Goal: Navigation & Orientation: Find specific page/section

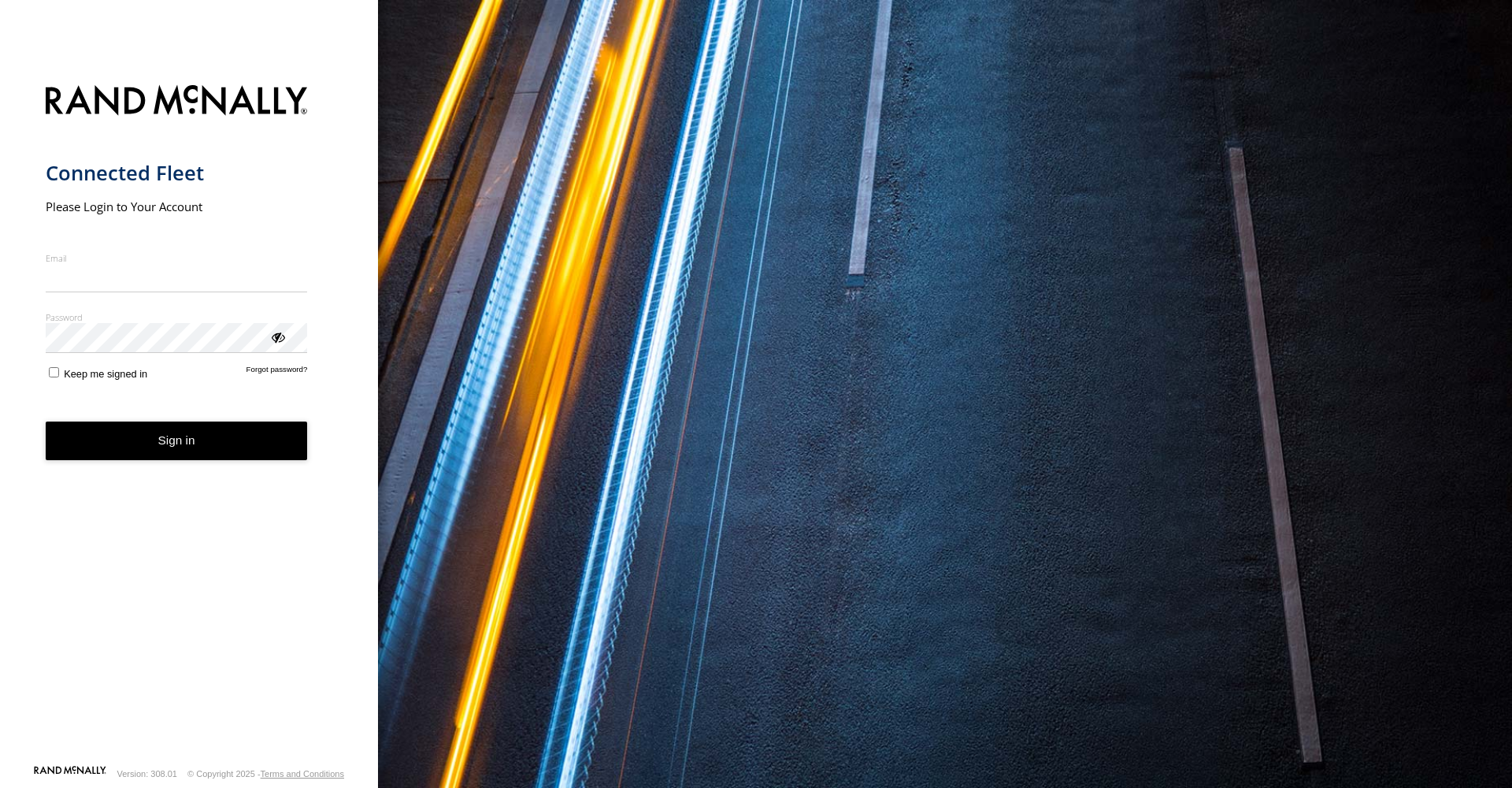
type input "**********"
click at [58, 220] on form "**********" at bounding box center [189, 419] width 287 height 689
click at [127, 220] on button "Sign in" at bounding box center [177, 440] width 263 height 38
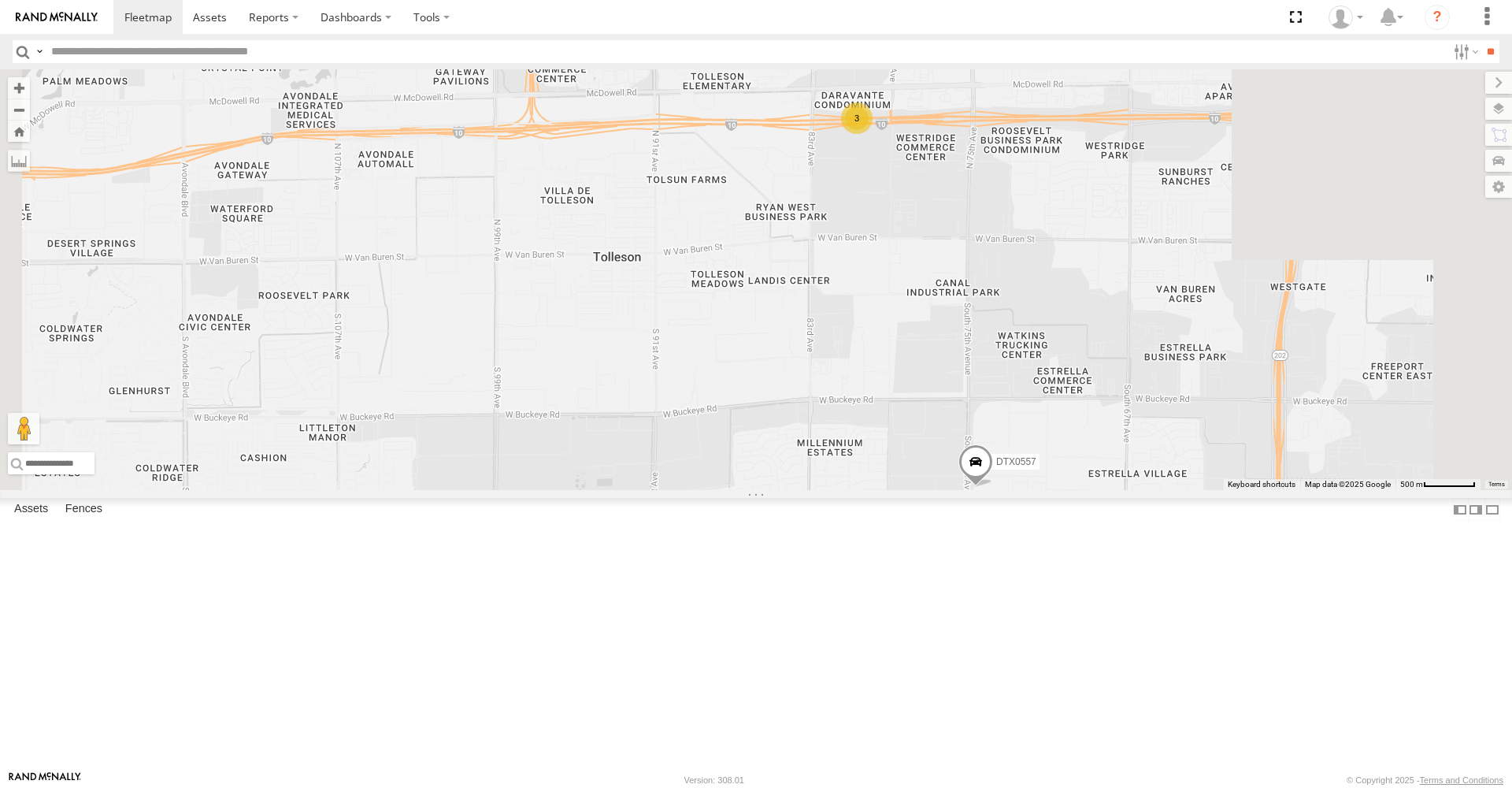
drag, startPoint x: 1232, startPoint y: 576, endPoint x: 1117, endPoint y: 406, distance: 205.2
click at [1117, 406] on div "DTX3067 DTX0557 3" at bounding box center [756, 279] width 1512 height 420
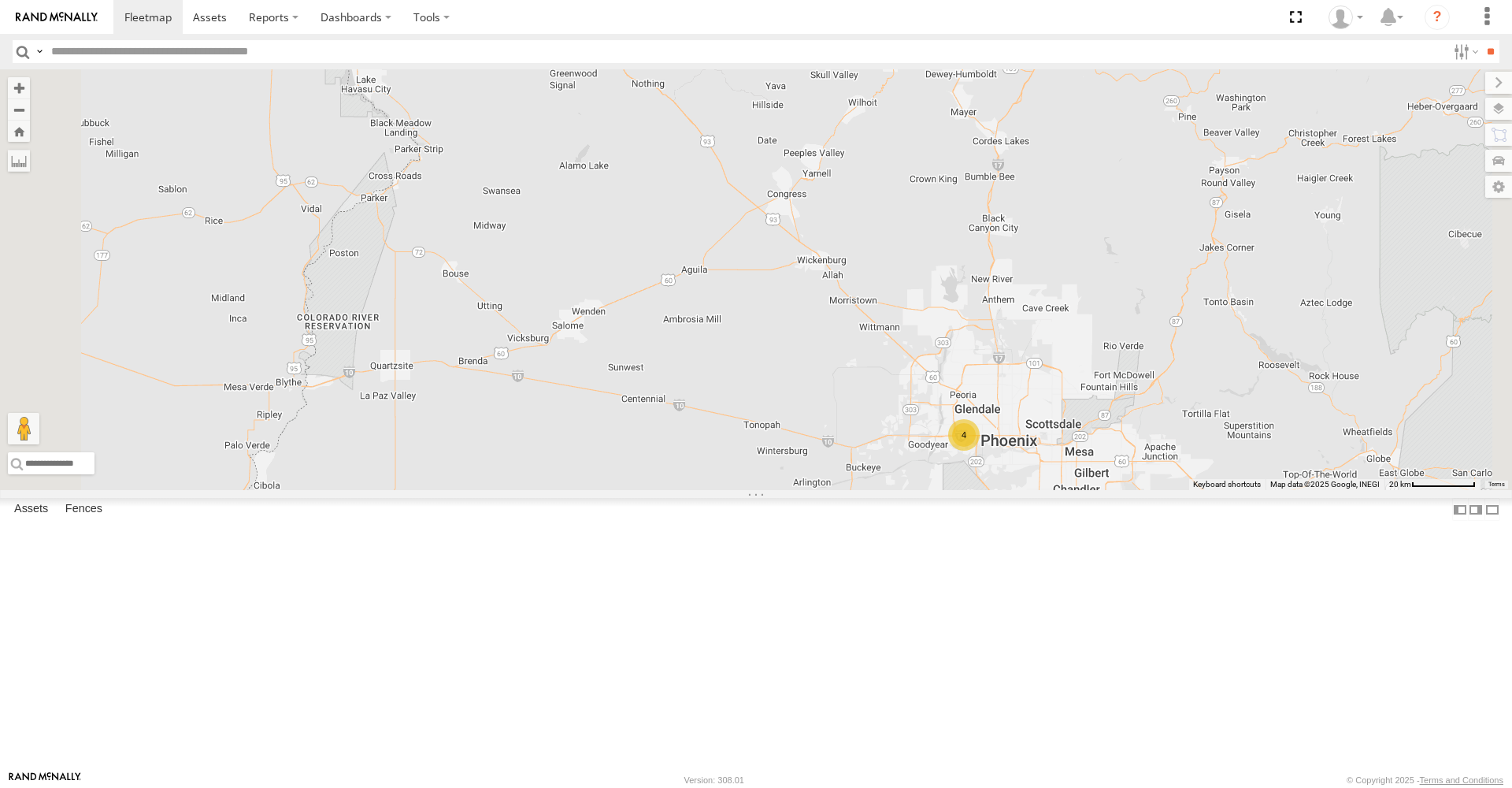
drag, startPoint x: 683, startPoint y: 568, endPoint x: 1166, endPoint y: 542, distance: 483.7
click at [1166, 490] on div "DTX3067 4" at bounding box center [756, 279] width 1512 height 420
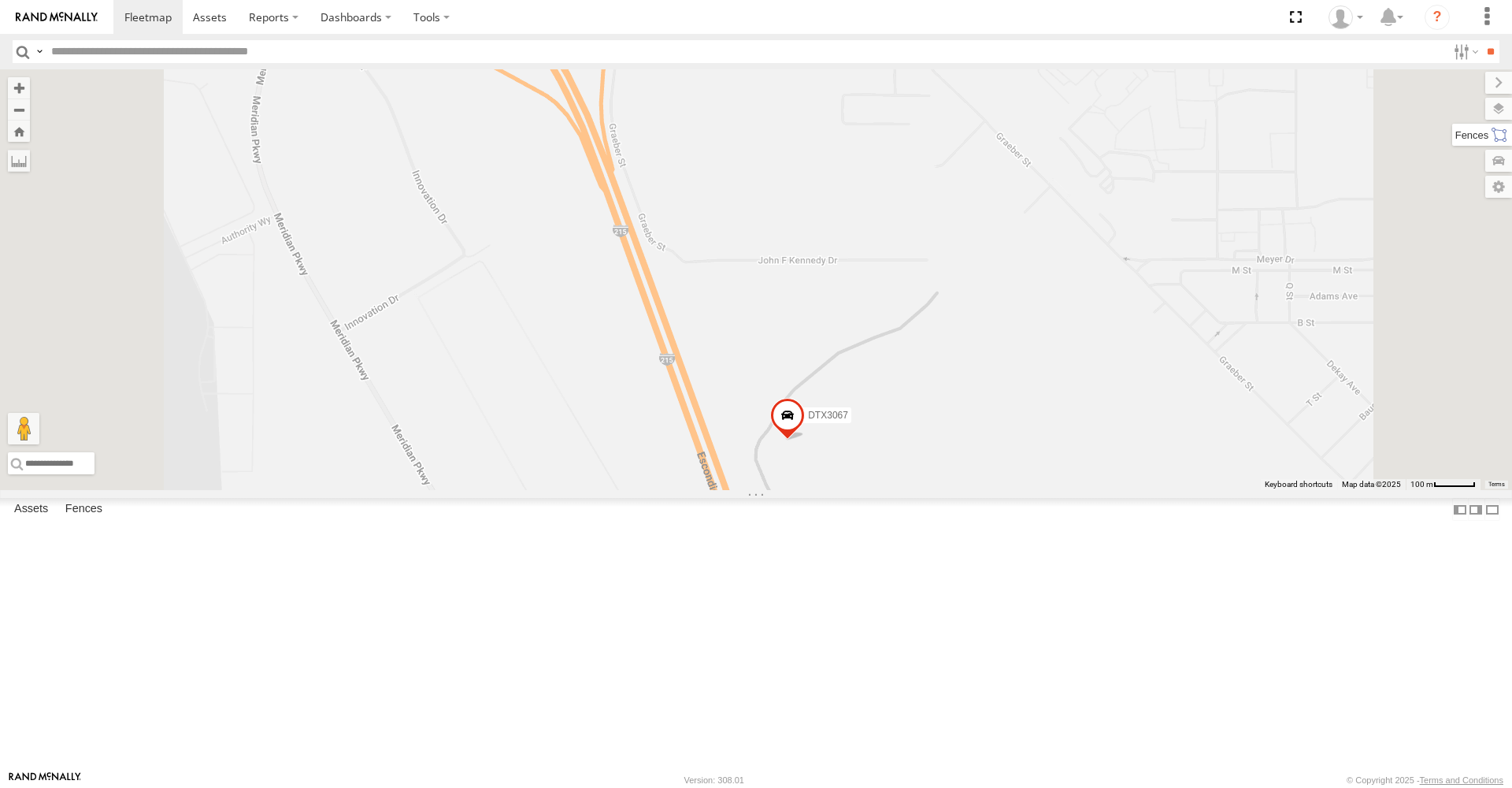
click at [1502, 128] on label at bounding box center [1482, 135] width 60 height 22
click at [1176, 138] on div "DTX3067 DTX6997 DTXPJ04" at bounding box center [756, 279] width 1512 height 420
click at [1181, 383] on div "DTX3067 DTX6997 DTXPJ04" at bounding box center [756, 279] width 1512 height 420
click at [1459, 83] on label at bounding box center [1486, 83] width 53 height 22
click at [1501, 107] on label at bounding box center [1483, 109] width 57 height 22
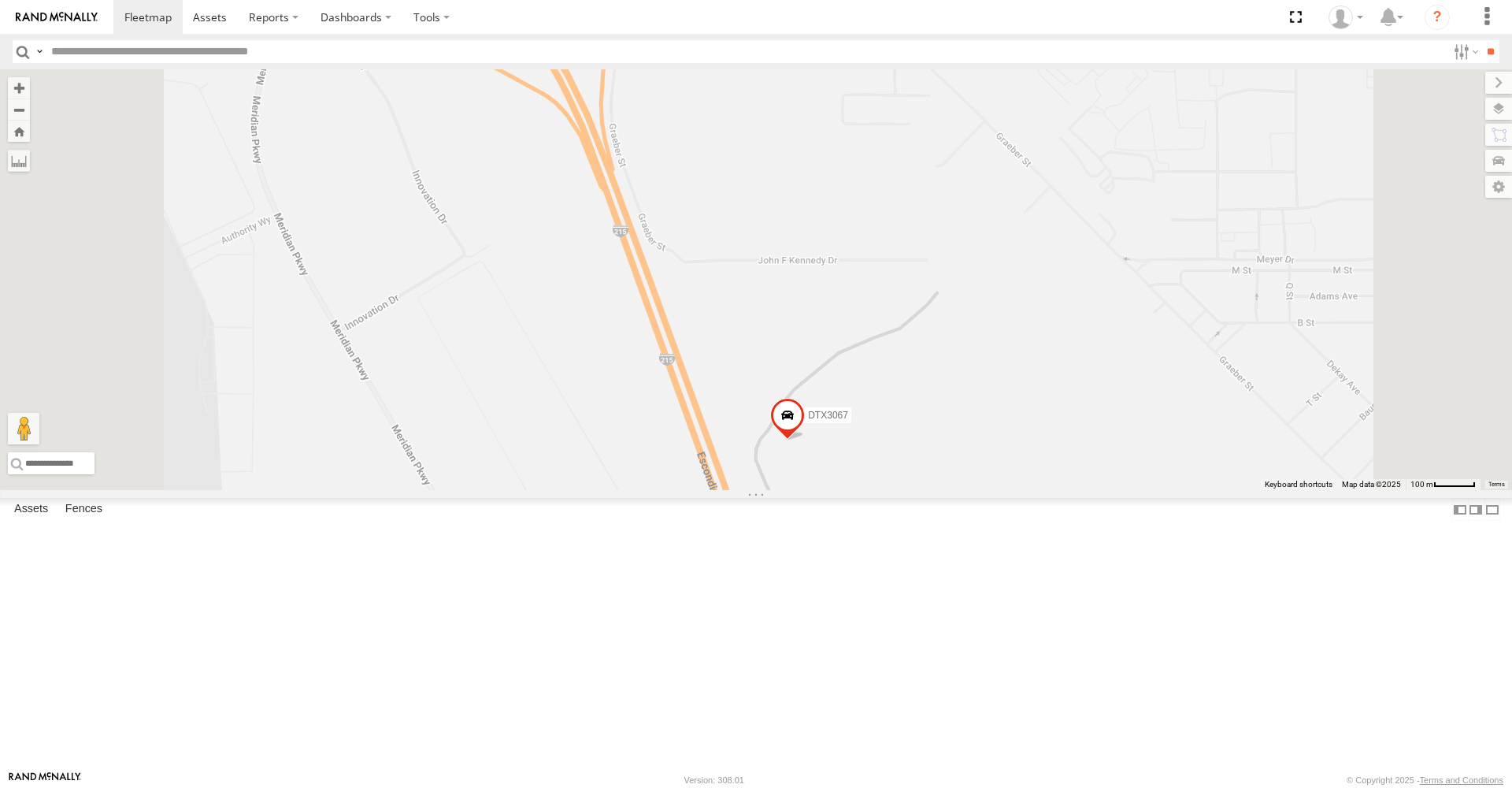
click at [0, 0] on div "Overlays" at bounding box center [0, 0] width 0 height 0
click at [0, 0] on span "Overlays" at bounding box center [0, 0] width 0 height 0
click at [0, 0] on span "Basemaps" at bounding box center [0, 0] width 0 height 0
click at [0, 0] on span "Satellite" at bounding box center [0, 0] width 0 height 0
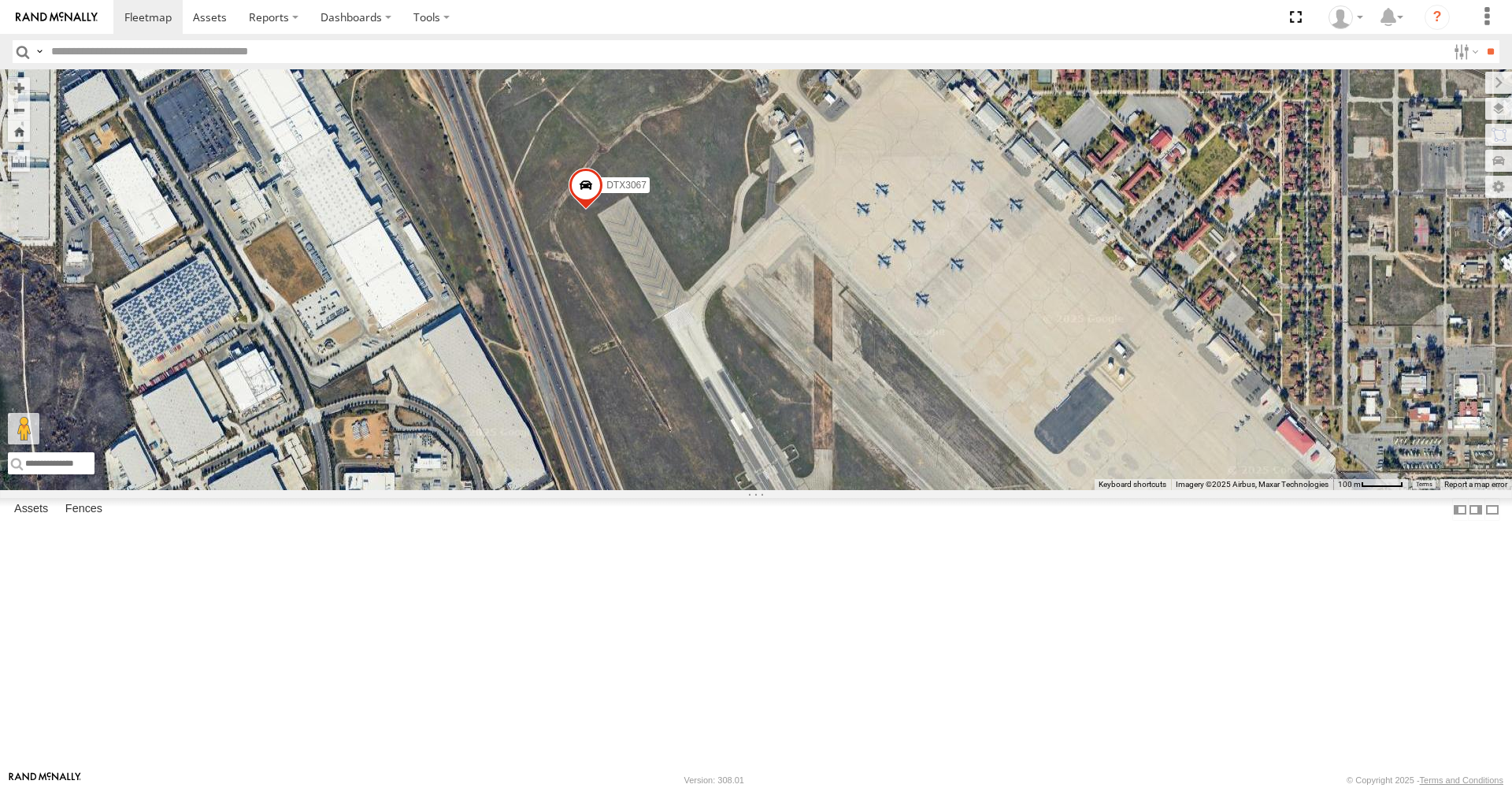
drag, startPoint x: 1191, startPoint y: 443, endPoint x: 1001, endPoint y: 223, distance: 290.7
click at [1001, 223] on div "DTX3067 DTX6997 DTXPJ04" at bounding box center [756, 279] width 1512 height 420
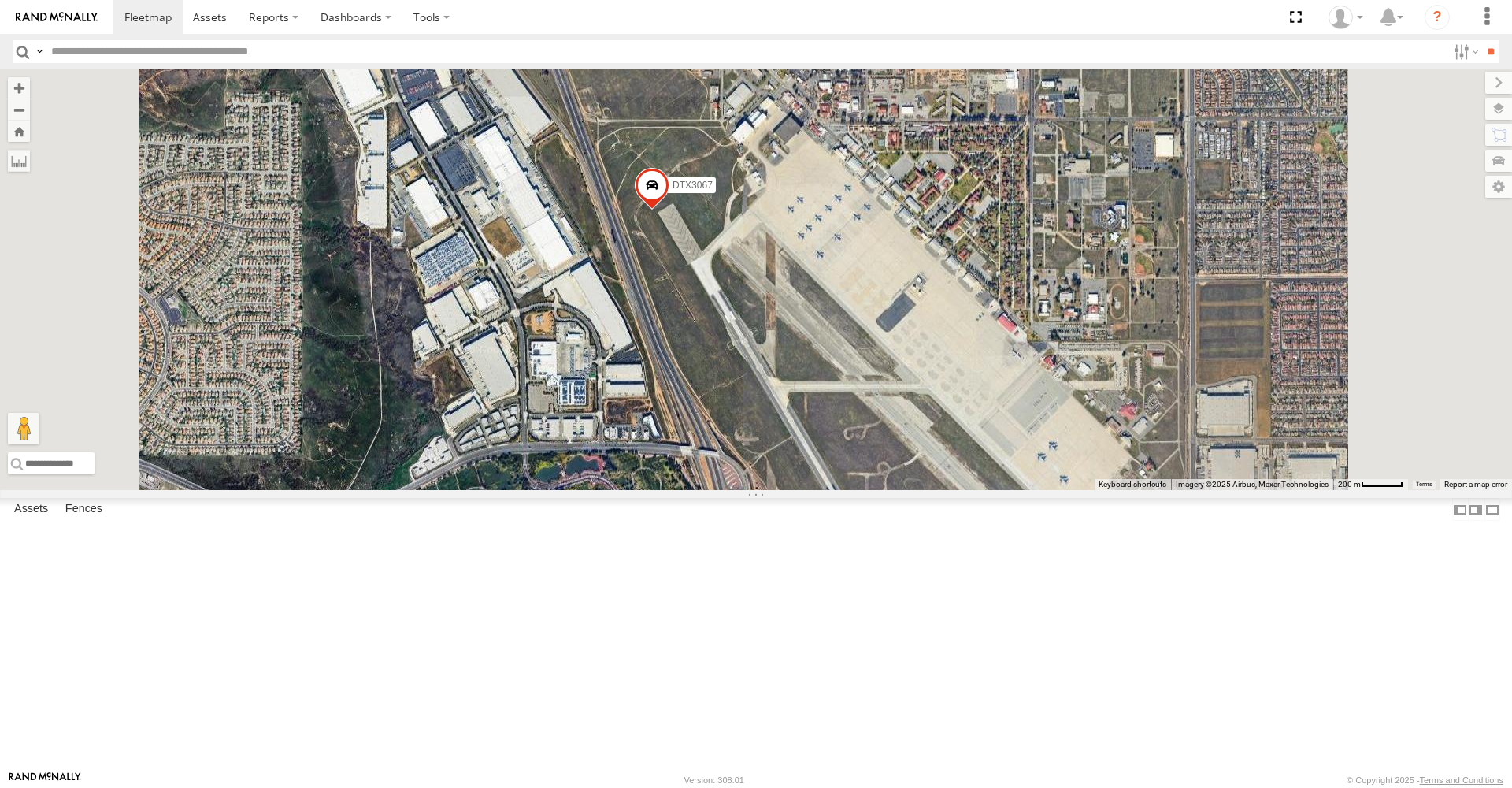
click at [926, 350] on div "DTX3067 DTX6997 DTXPJ04" at bounding box center [756, 279] width 1512 height 420
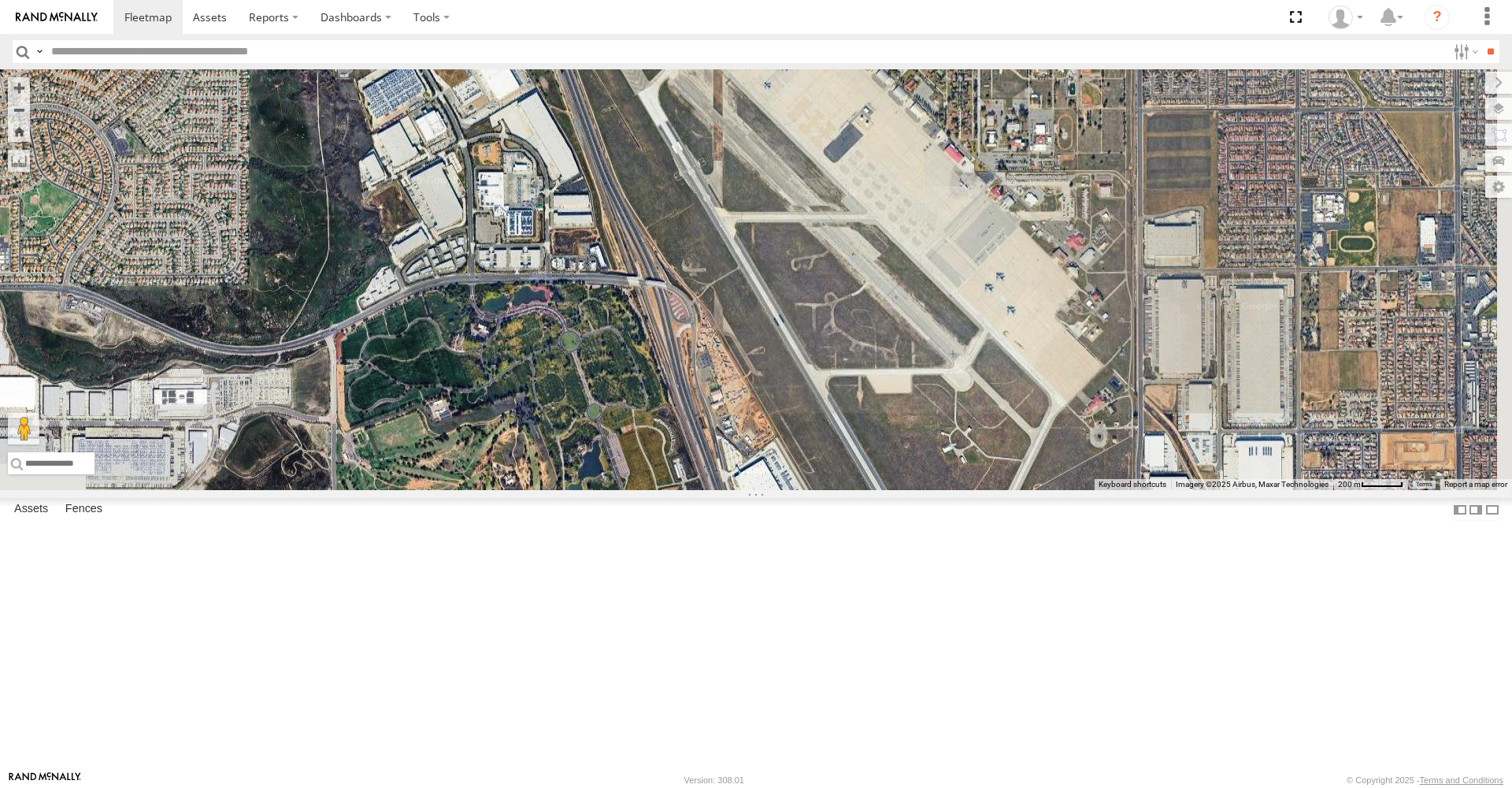
drag, startPoint x: 926, startPoint y: 350, endPoint x: 887, endPoint y: 283, distance: 77.5
click at [873, 187] on div "DTX3067 DTX6997 DTXPJ04" at bounding box center [756, 279] width 1512 height 420
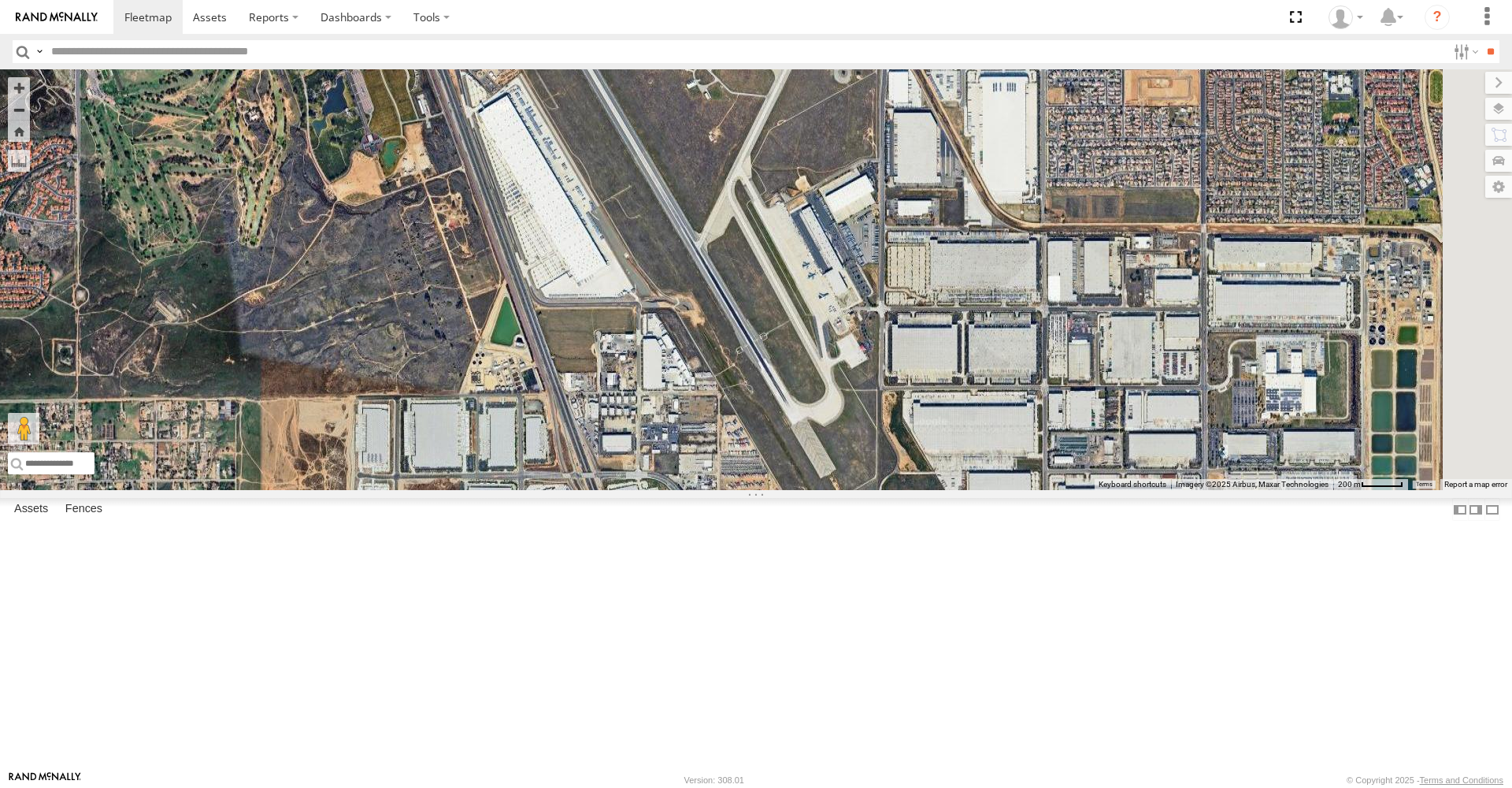
drag, startPoint x: 1103, startPoint y: 612, endPoint x: 851, endPoint y: 256, distance: 436.2
click at [851, 256] on div "DTX3067 DTX6997 DTXPJ04" at bounding box center [756, 279] width 1512 height 420
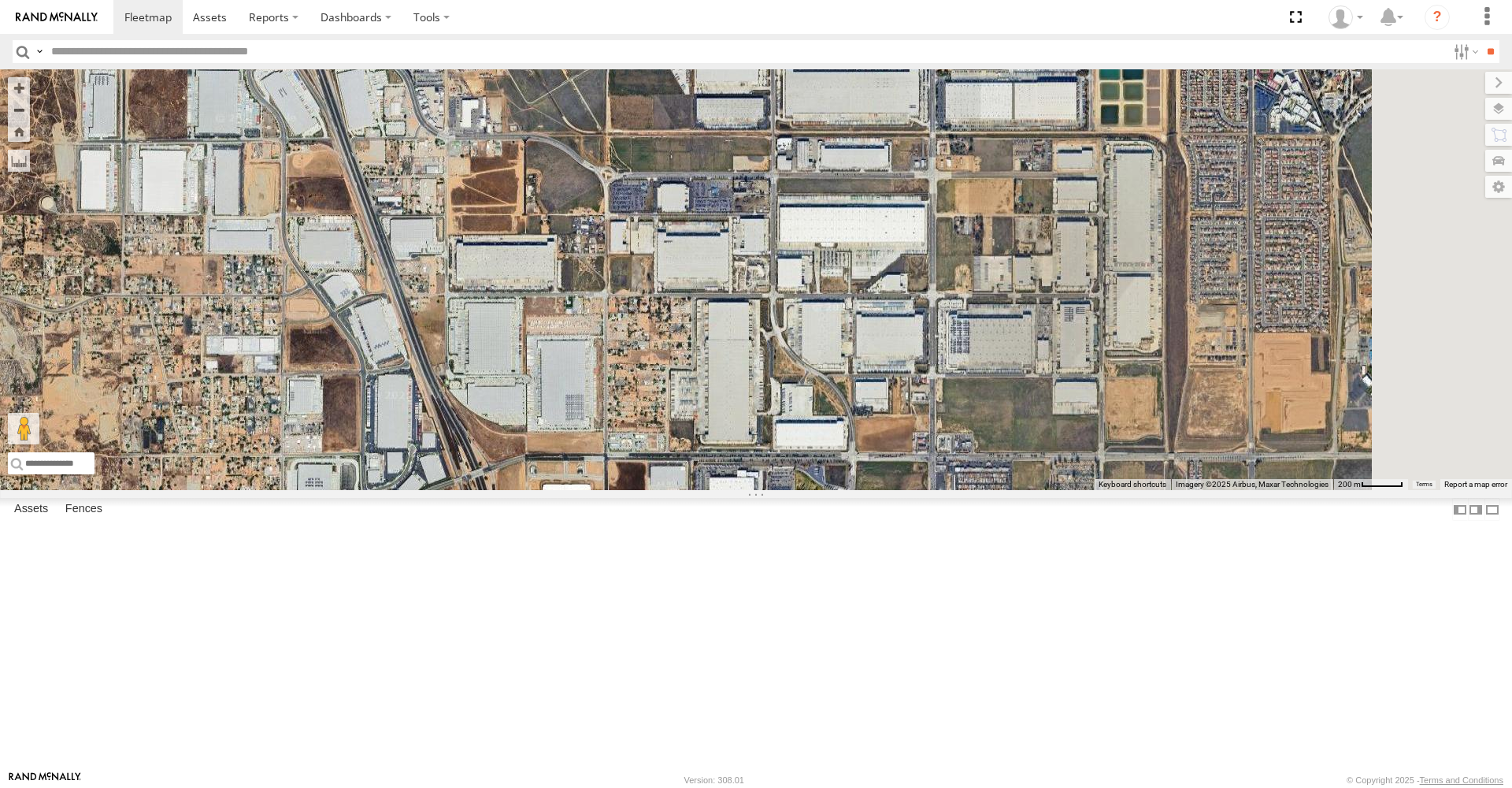
drag, startPoint x: 1050, startPoint y: 573, endPoint x: 780, endPoint y: 164, distance: 490.1
click at [780, 164] on div "DTX3067 DTX6997 DTXPJ04" at bounding box center [756, 279] width 1512 height 420
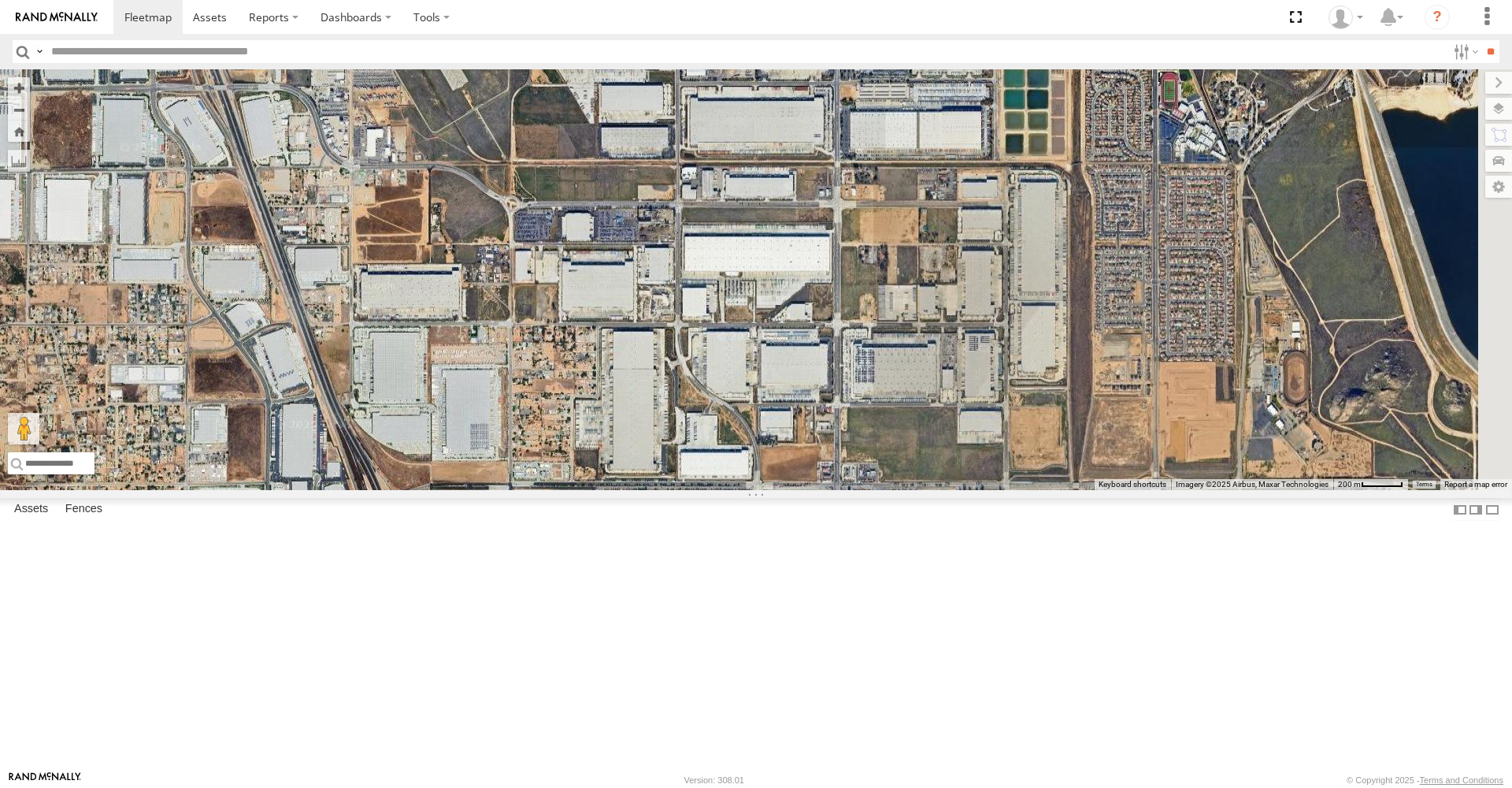
drag, startPoint x: 1037, startPoint y: 669, endPoint x: 958, endPoint y: 722, distance: 95.1
click at [958, 490] on div "DTX3067 DTX6997 DTXPJ04" at bounding box center [756, 279] width 1512 height 420
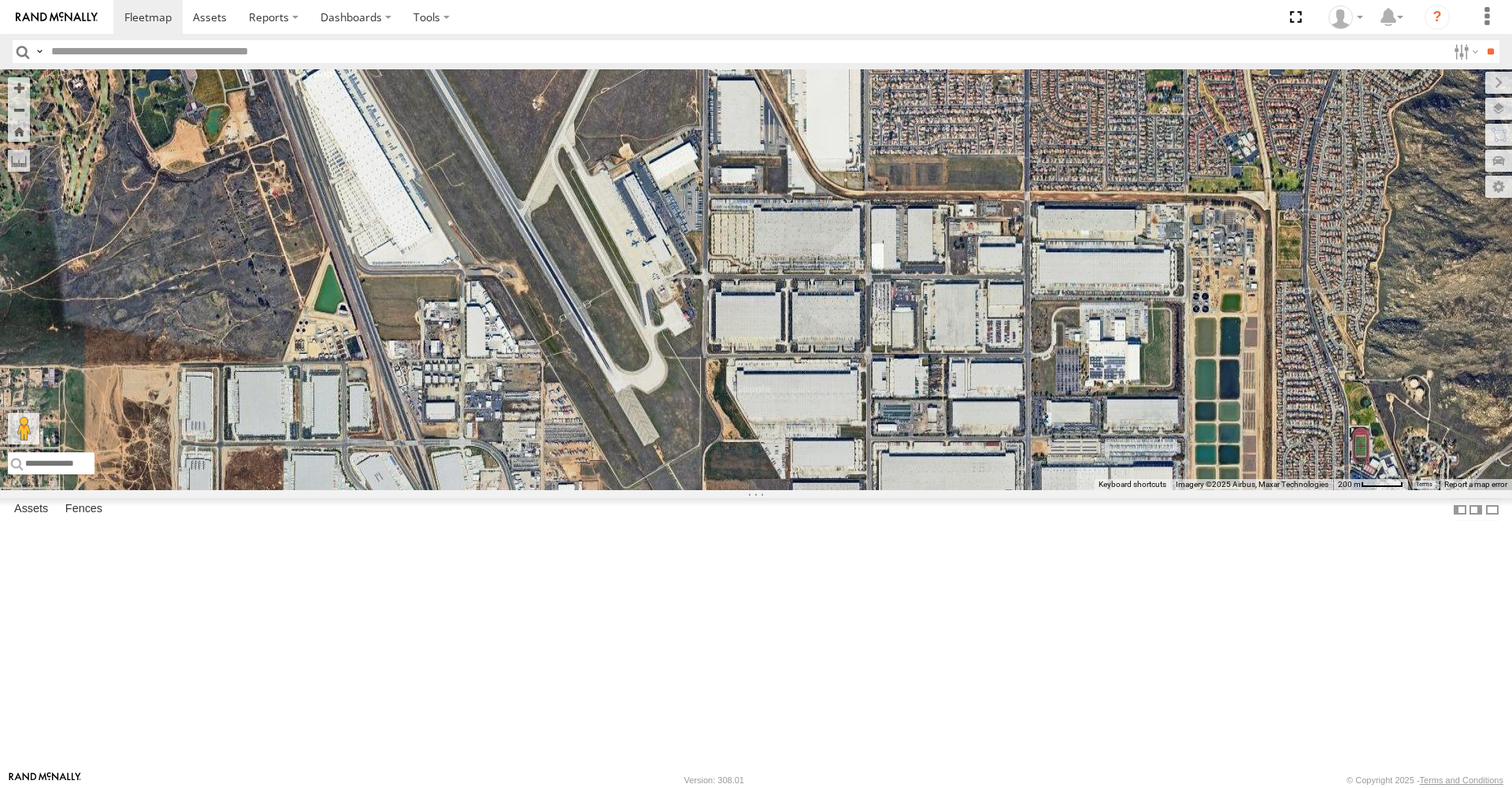
drag, startPoint x: 758, startPoint y: 238, endPoint x: 933, endPoint y: 565, distance: 370.9
click at [933, 490] on div "DTX3067 DTX6997 DTXPJ04" at bounding box center [756, 279] width 1512 height 420
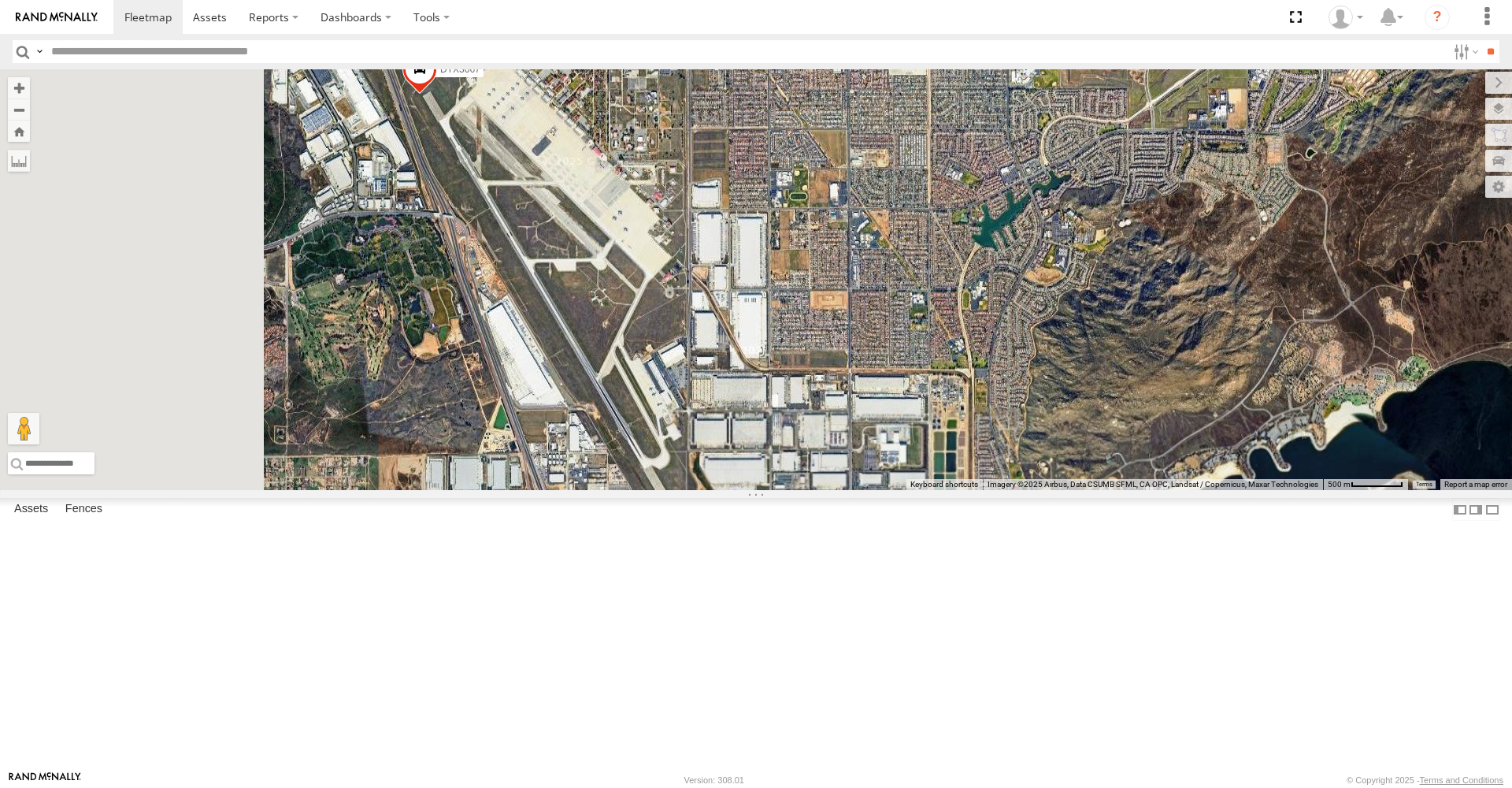
drag, startPoint x: 567, startPoint y: 309, endPoint x: 870, endPoint y: 524, distance: 371.5
click at [870, 490] on div "DTX3067 DTX6997 DTXPJ04" at bounding box center [756, 279] width 1512 height 420
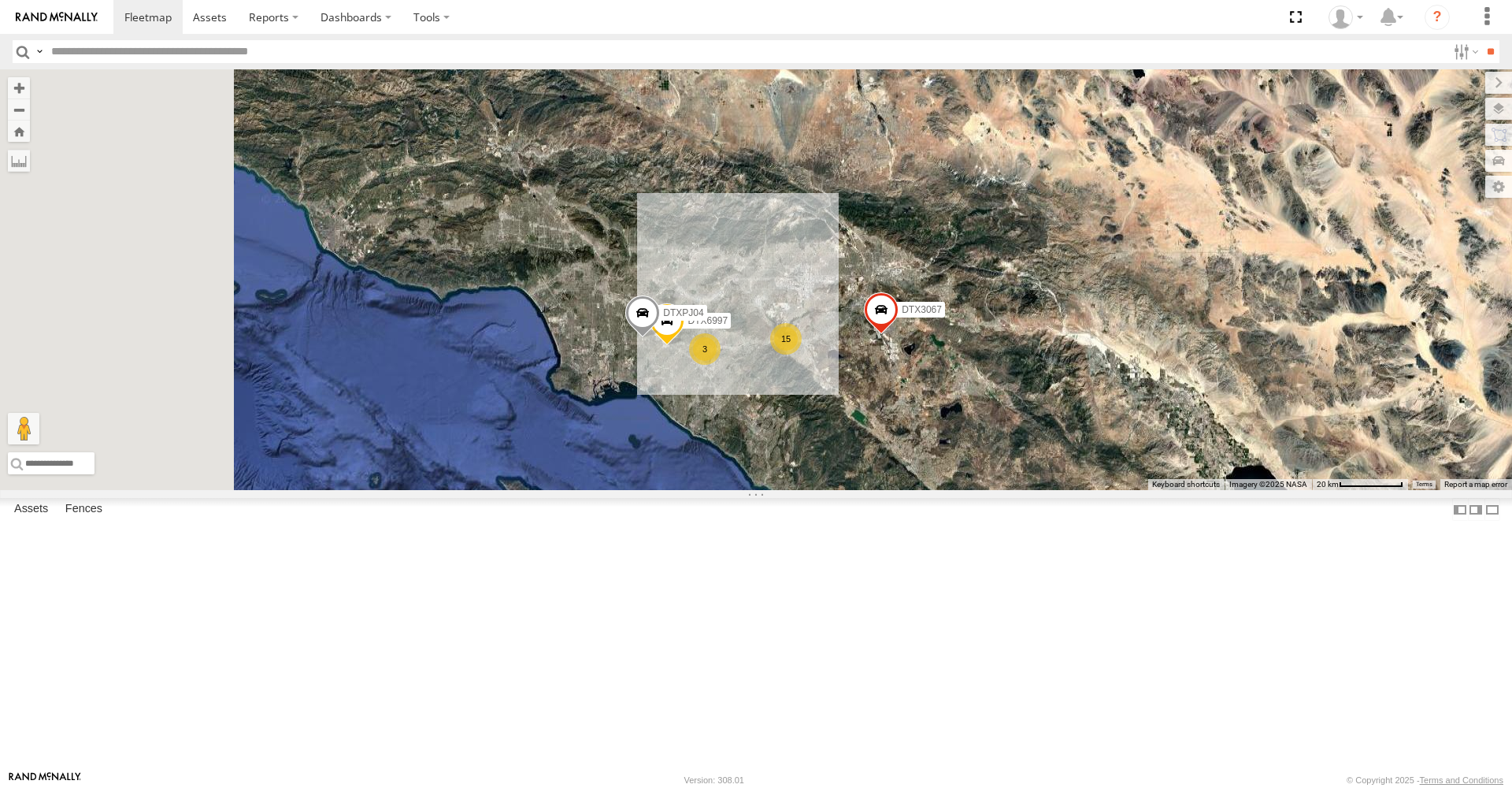
drag, startPoint x: 637, startPoint y: 533, endPoint x: 975, endPoint y: 529, distance: 338.0
click at [975, 490] on div "DTX3067 DTX6997 DTXPJ04 15 3" at bounding box center [756, 279] width 1512 height 420
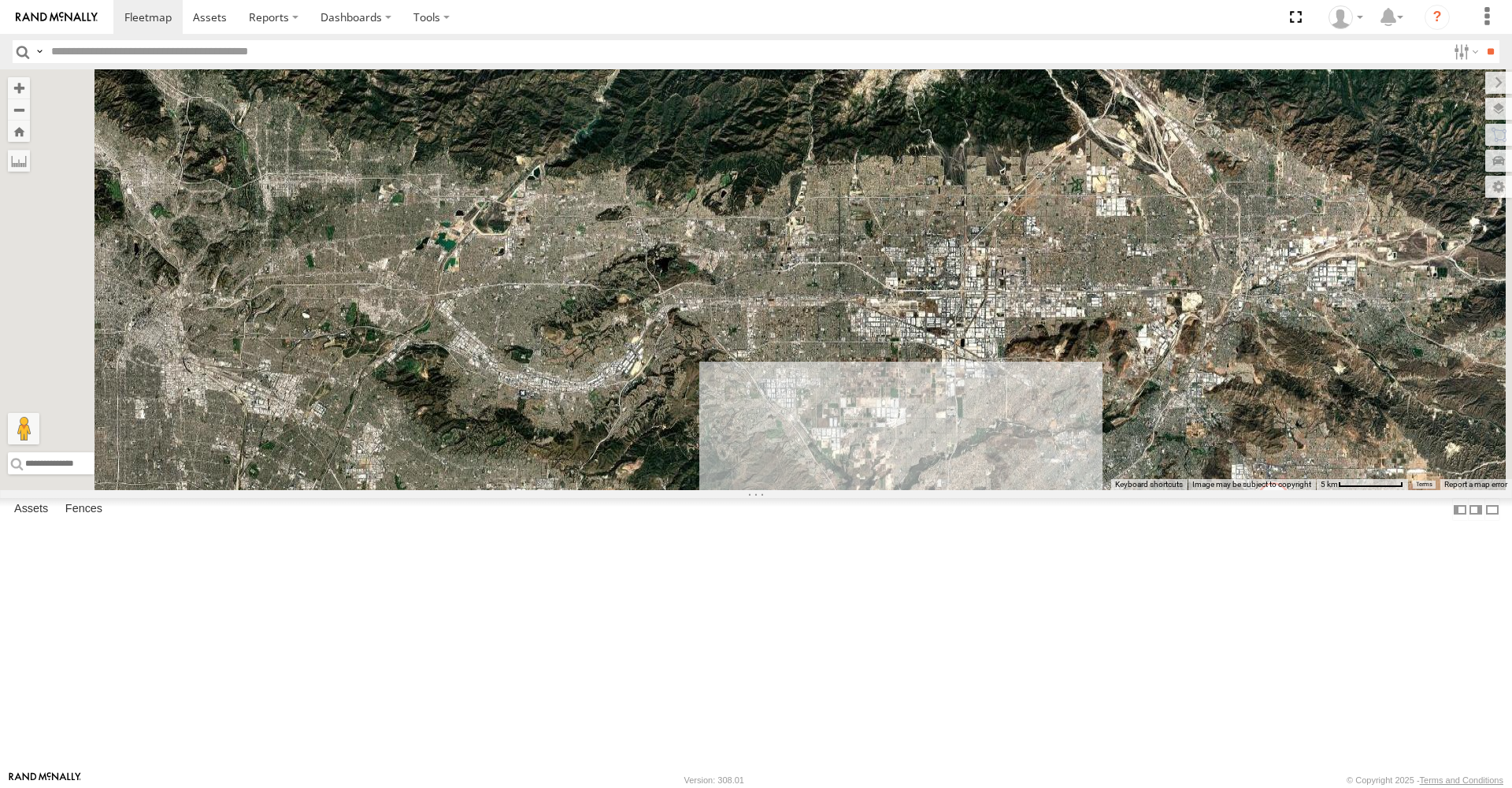
drag, startPoint x: 951, startPoint y: 274, endPoint x: 1000, endPoint y: 533, distance: 263.6
click at [999, 490] on div "DTX3067 DTX6997 DTXPJ04 15 3" at bounding box center [756, 279] width 1512 height 420
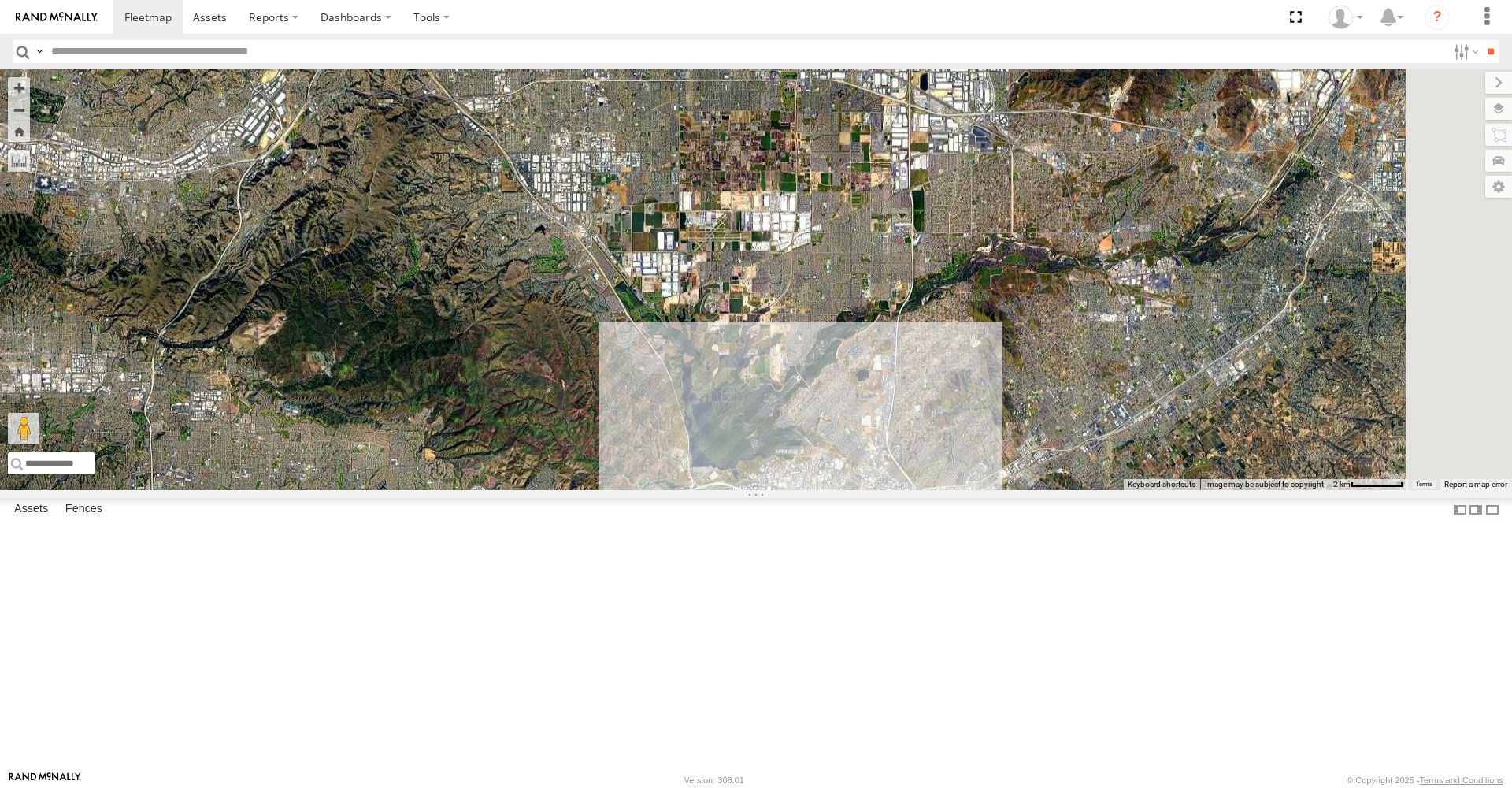
drag, startPoint x: 1105, startPoint y: 665, endPoint x: 882, endPoint y: 451, distance: 309.1
click at [882, 451] on div "DTX3067 DTX6997 DTXPJ04" at bounding box center [756, 279] width 1512 height 420
